Goal: Information Seeking & Learning: Find specific fact

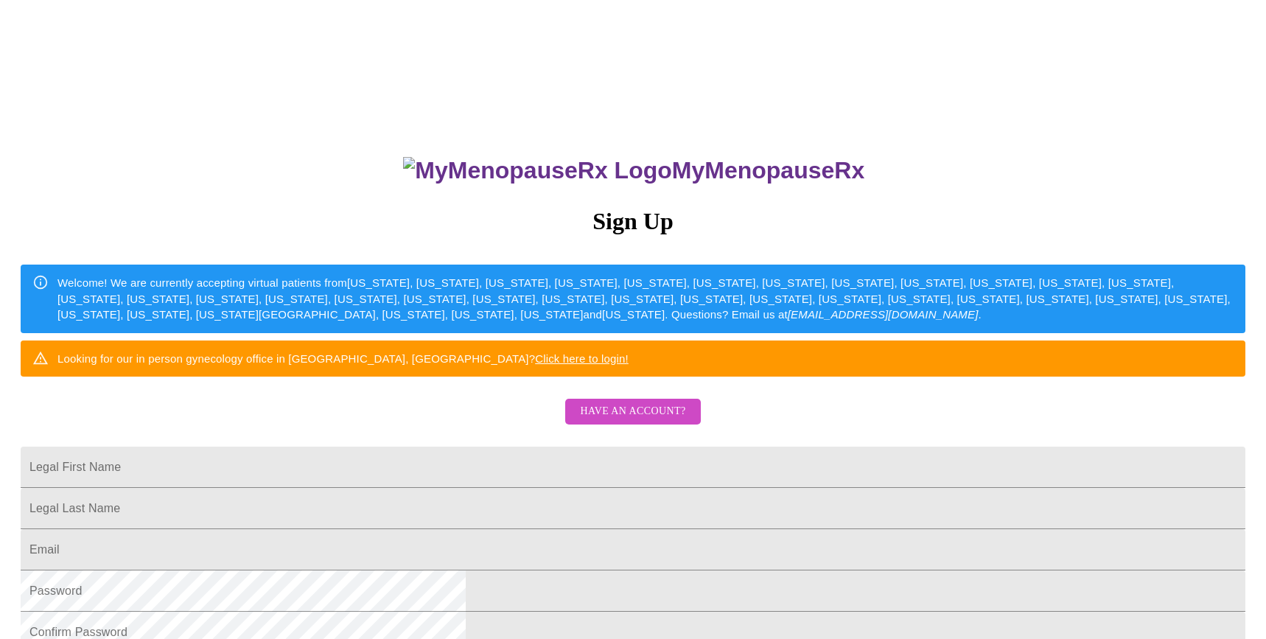
click at [590, 427] on link "Have an account?" at bounding box center [633, 421] width 142 height 13
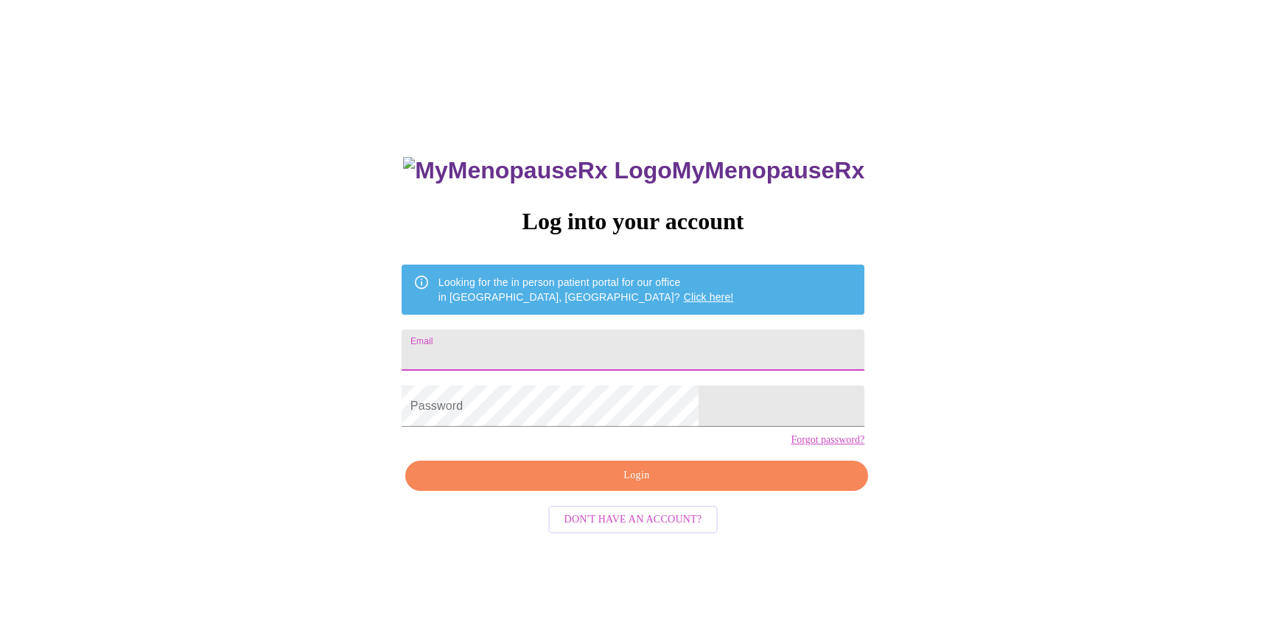
click at [560, 342] on input "Email" at bounding box center [633, 349] width 463 height 41
type input "[EMAIL_ADDRESS][DOMAIN_NAME]"
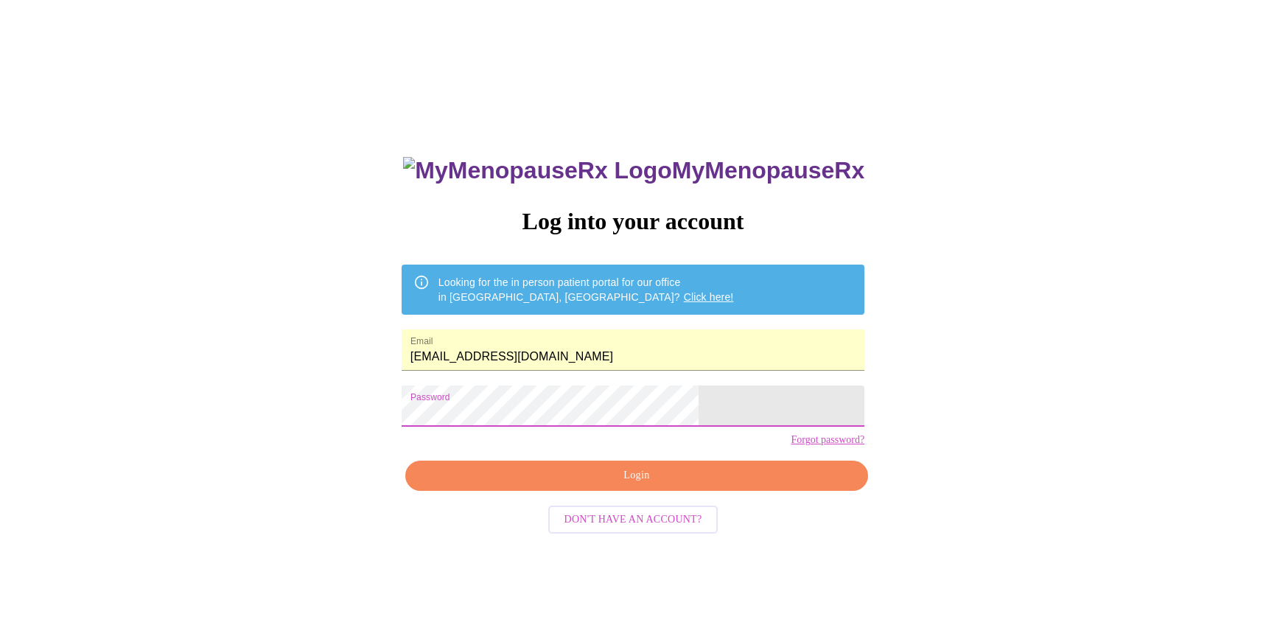
click at [642, 485] on span "Login" at bounding box center [636, 475] width 429 height 18
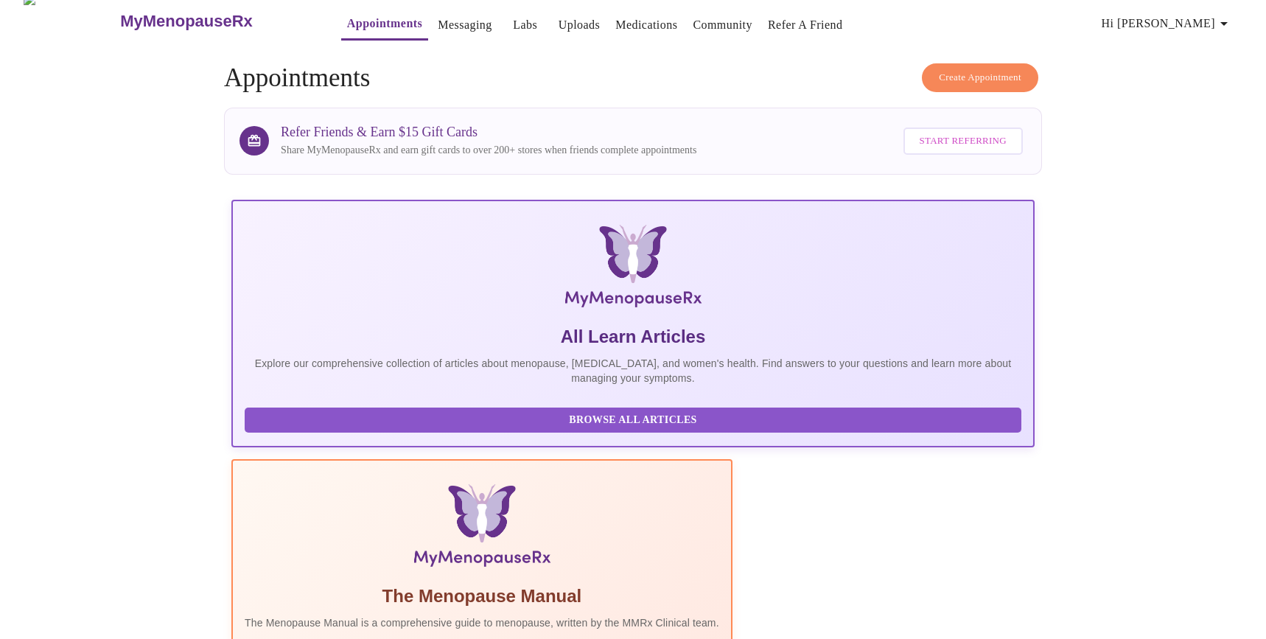
scroll to position [11, 0]
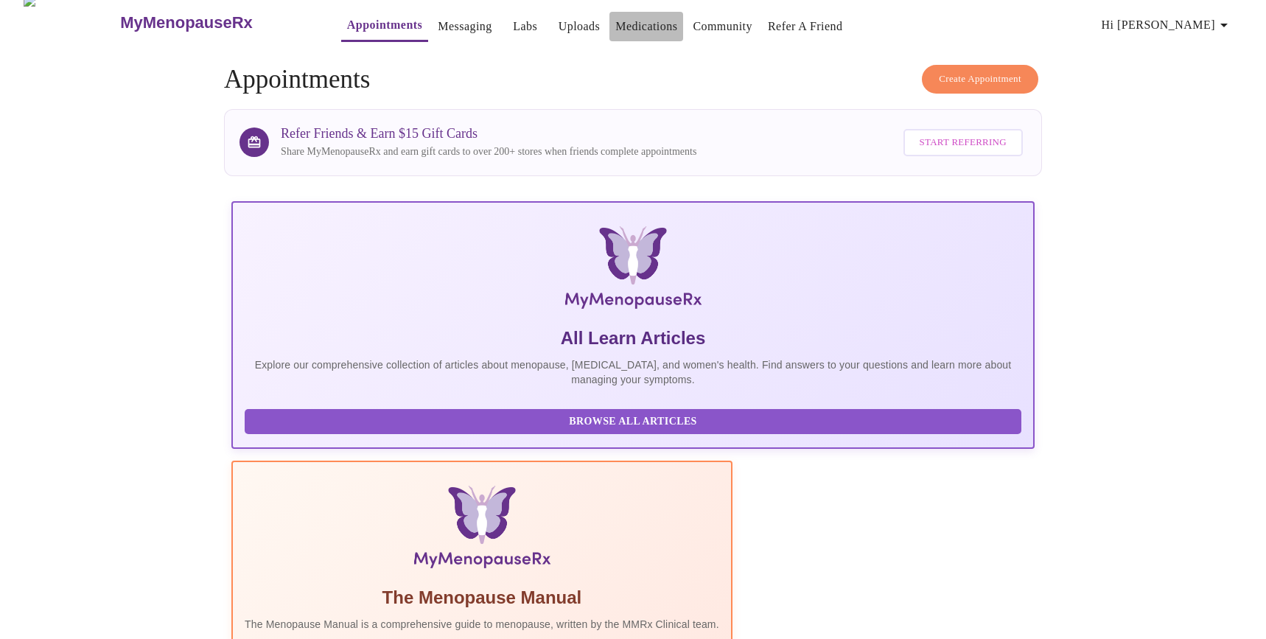
click at [622, 22] on link "Medications" at bounding box center [646, 26] width 62 height 21
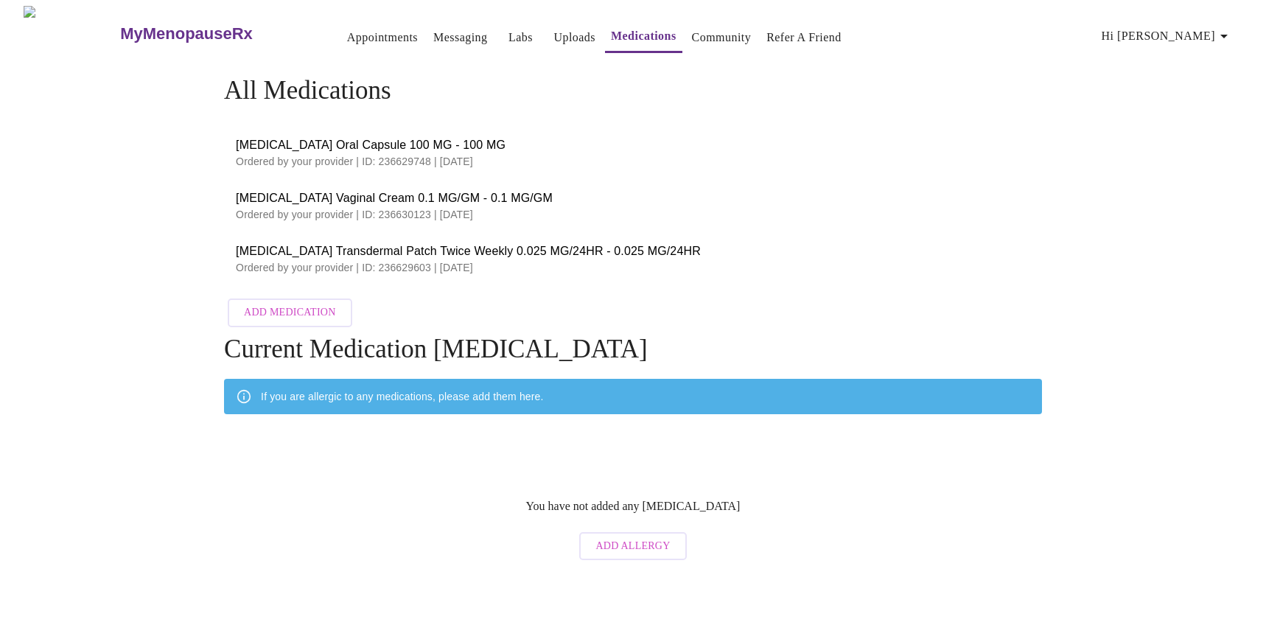
click at [438, 137] on span "[MEDICAL_DATA] Oral Capsule 100 MG - 100 MG" at bounding box center [633, 145] width 794 height 18
copy span "[MEDICAL_DATA] Oral Capsule 100 MG - 100 MG"
click at [426, 144] on span "[MEDICAL_DATA] Oral Capsule 100 MG - 100 MG" at bounding box center [633, 145] width 794 height 18
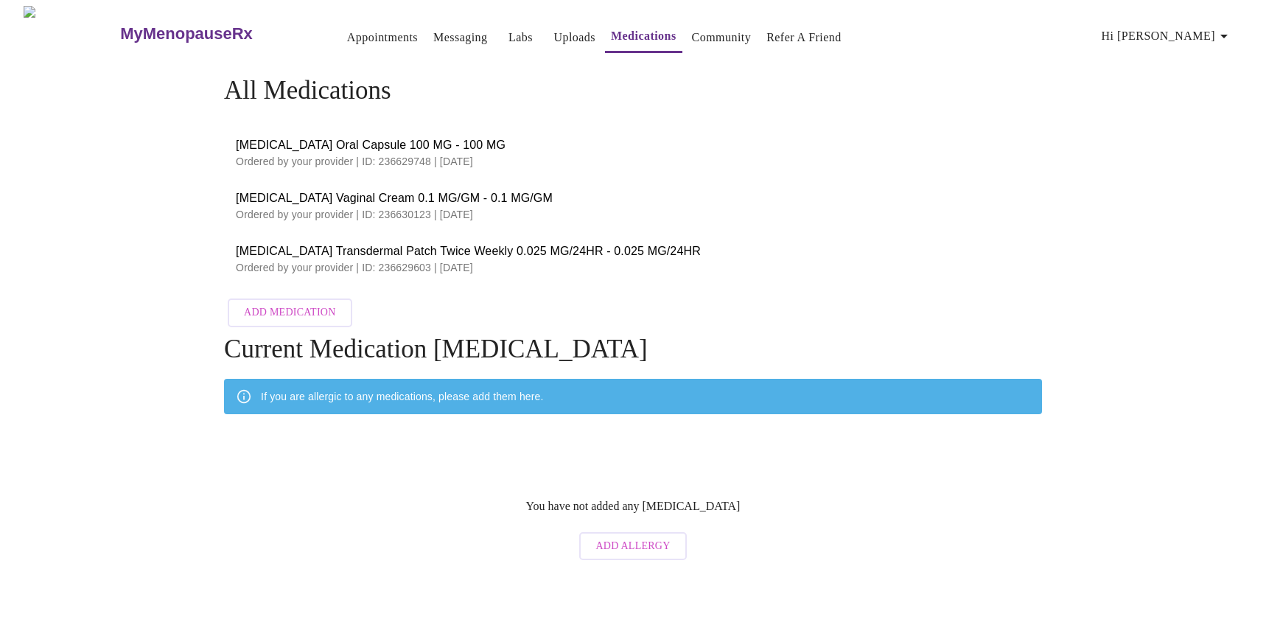
click at [388, 197] on span "[MEDICAL_DATA] Vaginal Cream 0.1 MG/GM - 0.1 MG/GM" at bounding box center [633, 198] width 794 height 18
copy span "[MEDICAL_DATA] Vaginal Cream 0.1 MG/GM - 0.1 MG/GM"
click at [480, 248] on span "[MEDICAL_DATA] Transdermal Patch Twice Weekly 0.025 MG/24HR - 0.025 MG/24HR" at bounding box center [633, 251] width 794 height 18
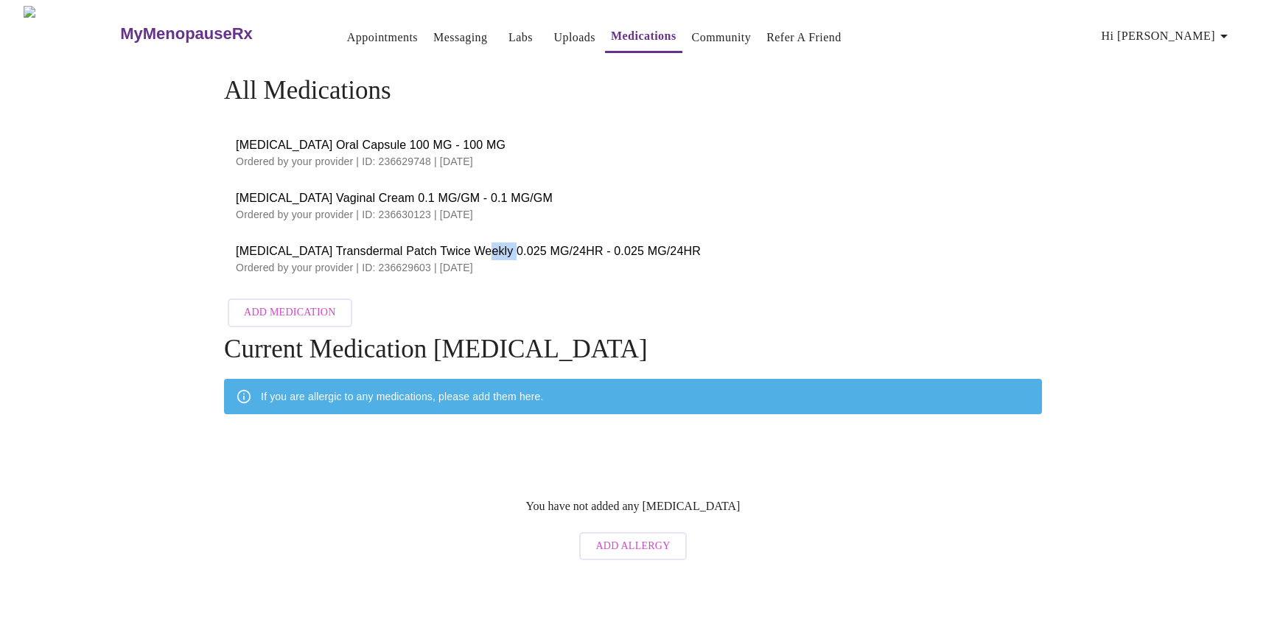
click at [480, 248] on span "[MEDICAL_DATA] Transdermal Patch Twice Weekly 0.025 MG/24HR - 0.025 MG/24HR" at bounding box center [633, 251] width 794 height 18
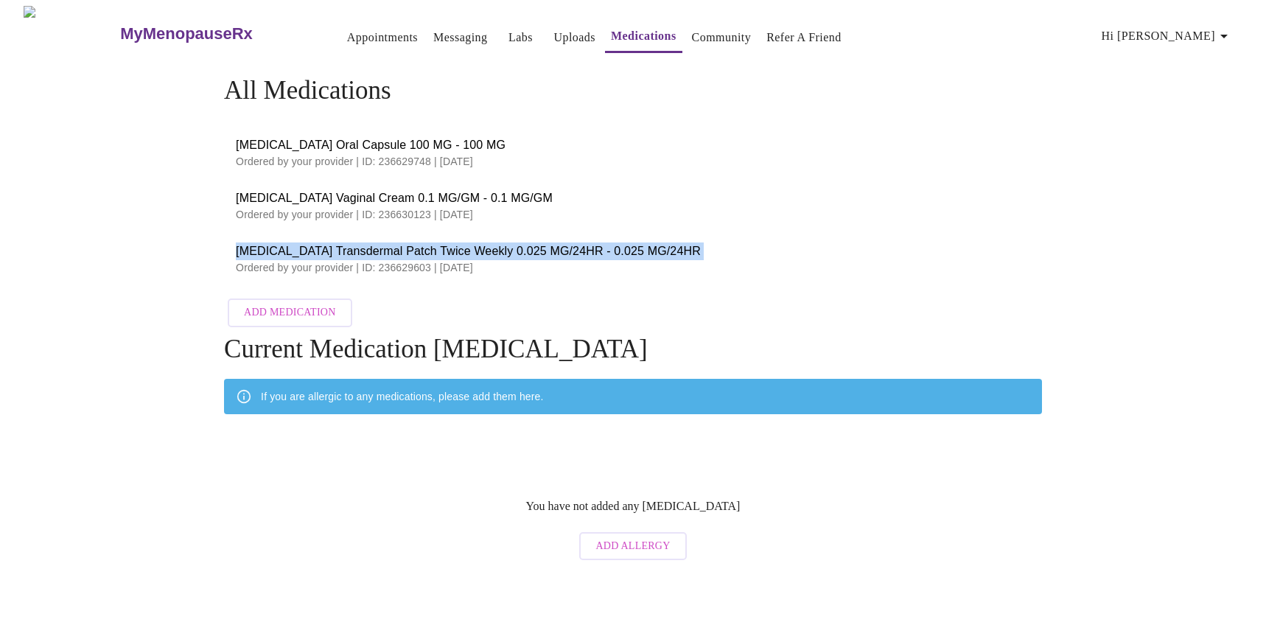
click at [480, 248] on span "[MEDICAL_DATA] Transdermal Patch Twice Weekly 0.025 MG/24HR - 0.025 MG/24HR" at bounding box center [633, 251] width 794 height 18
copy span "[MEDICAL_DATA] Transdermal Patch Twice Weekly 0.025 MG/24HR - 0.025 MG/24HR"
